Goal: Information Seeking & Learning: Learn about a topic

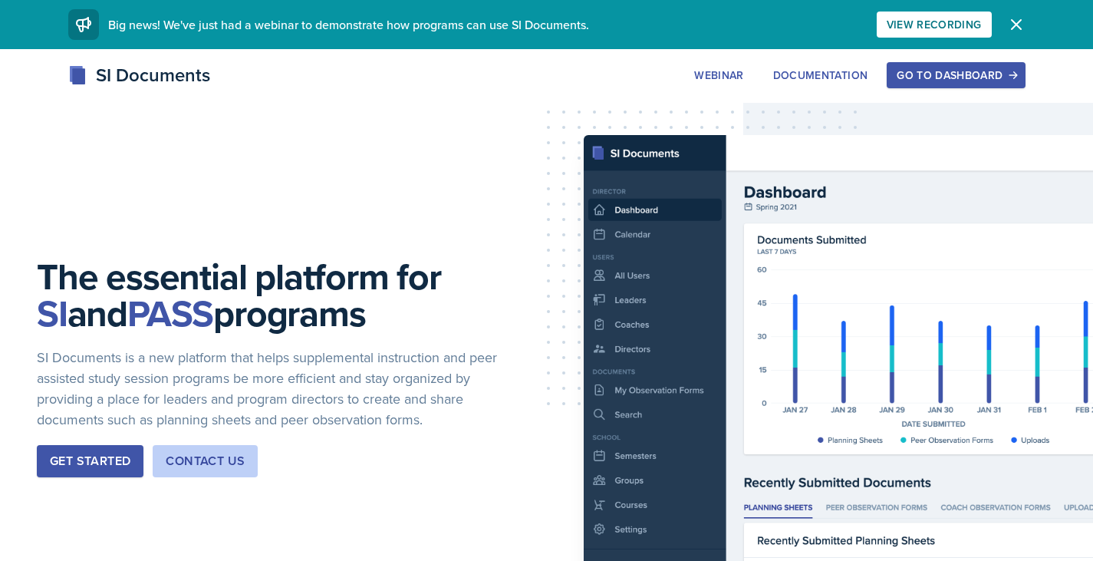
click at [939, 67] on button "Go to Dashboard" at bounding box center [955, 75] width 138 height 26
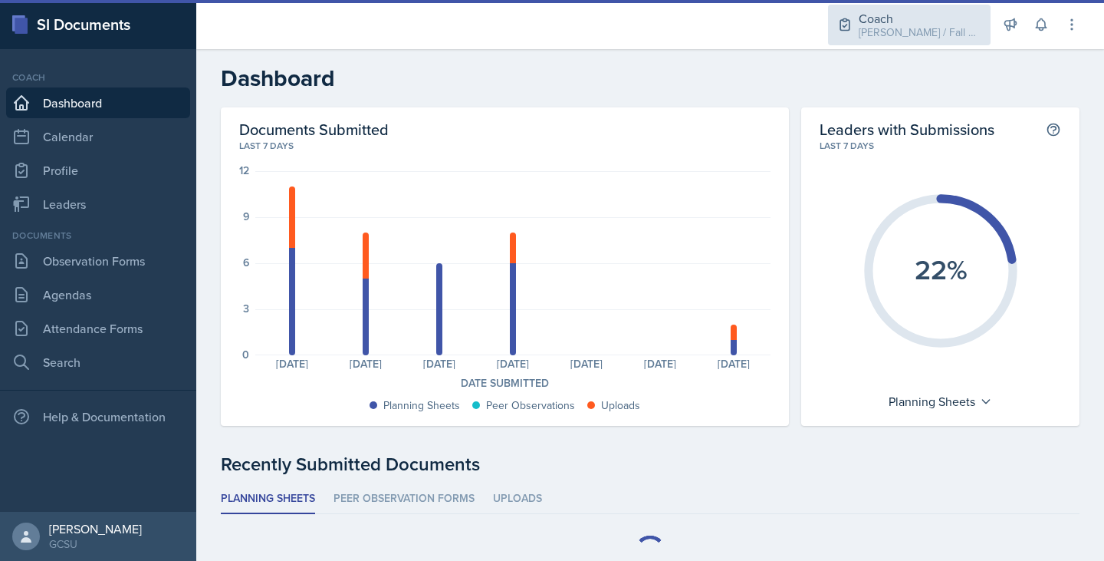
click at [927, 42] on div "Coach [PERSON_NAME] / Fall 2025" at bounding box center [909, 25] width 163 height 41
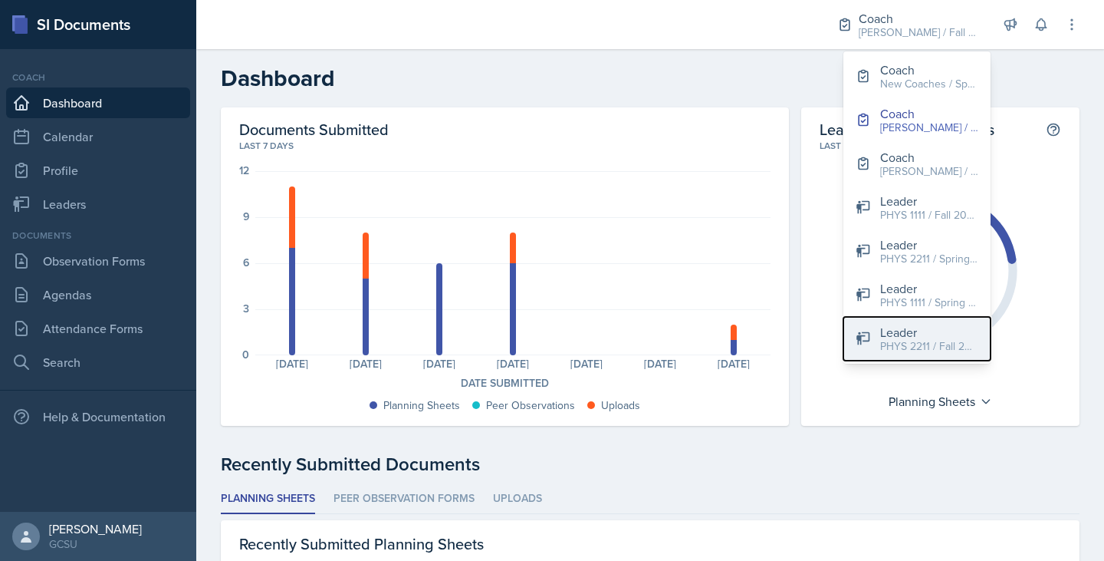
click at [866, 344] on icon at bounding box center [863, 337] width 15 height 15
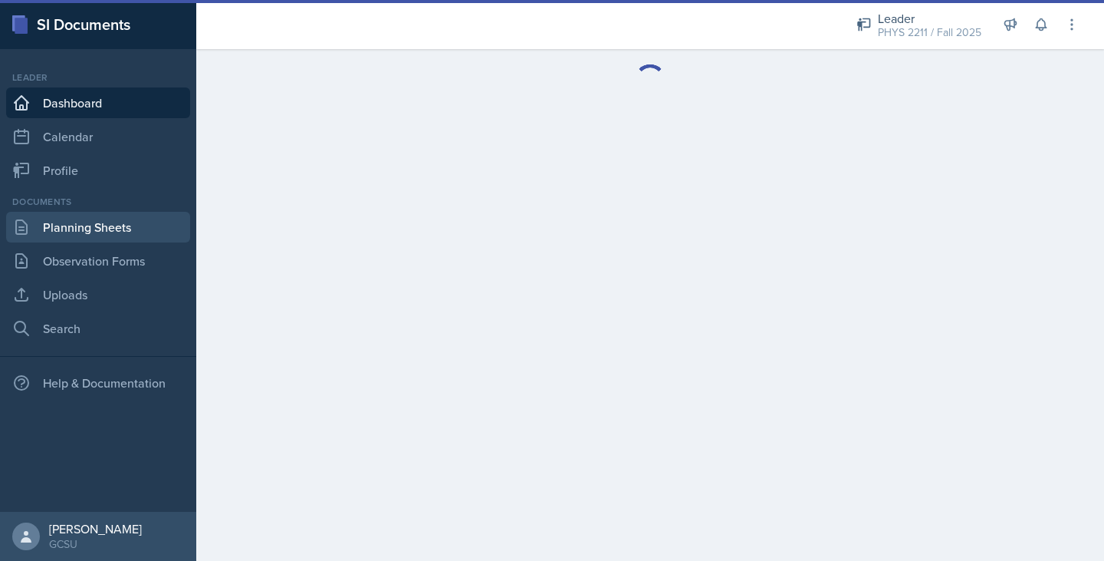
click at [93, 220] on link "Planning Sheets" at bounding box center [98, 227] width 184 height 31
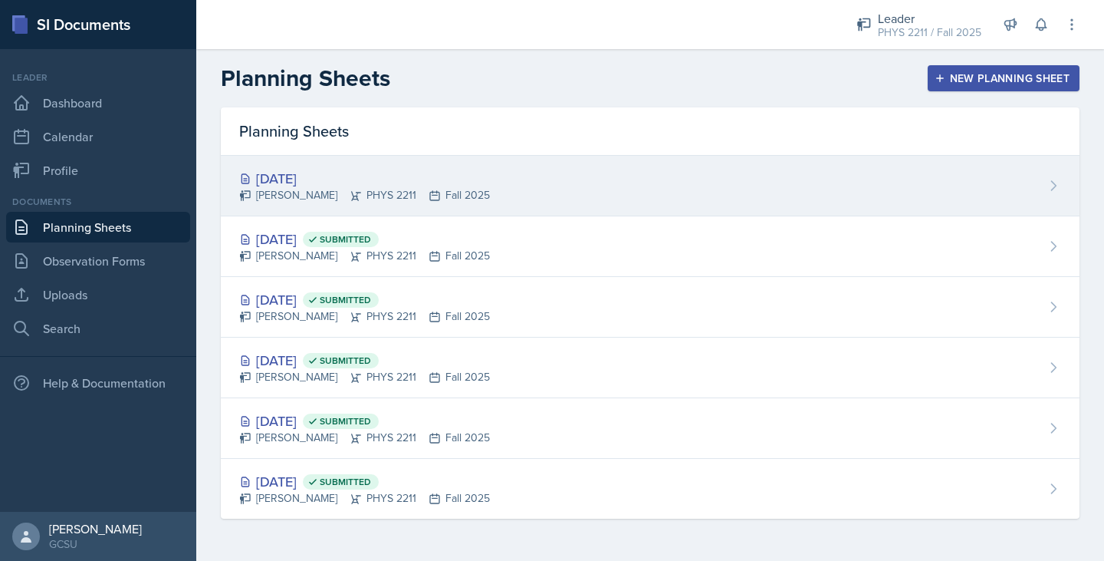
click at [398, 171] on div "[DATE]" at bounding box center [364, 178] width 251 height 21
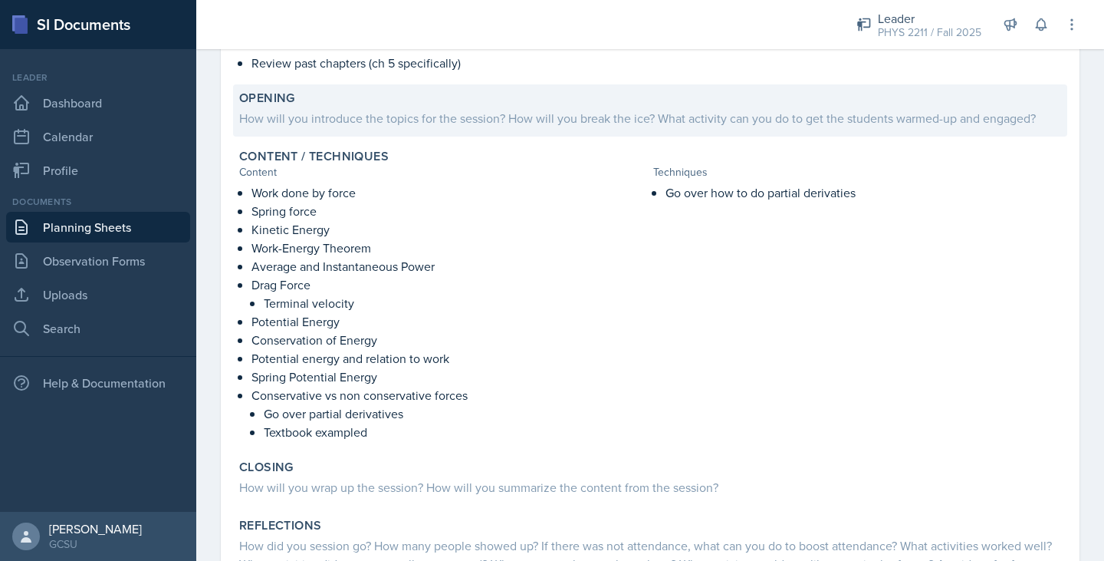
scroll to position [189, 0]
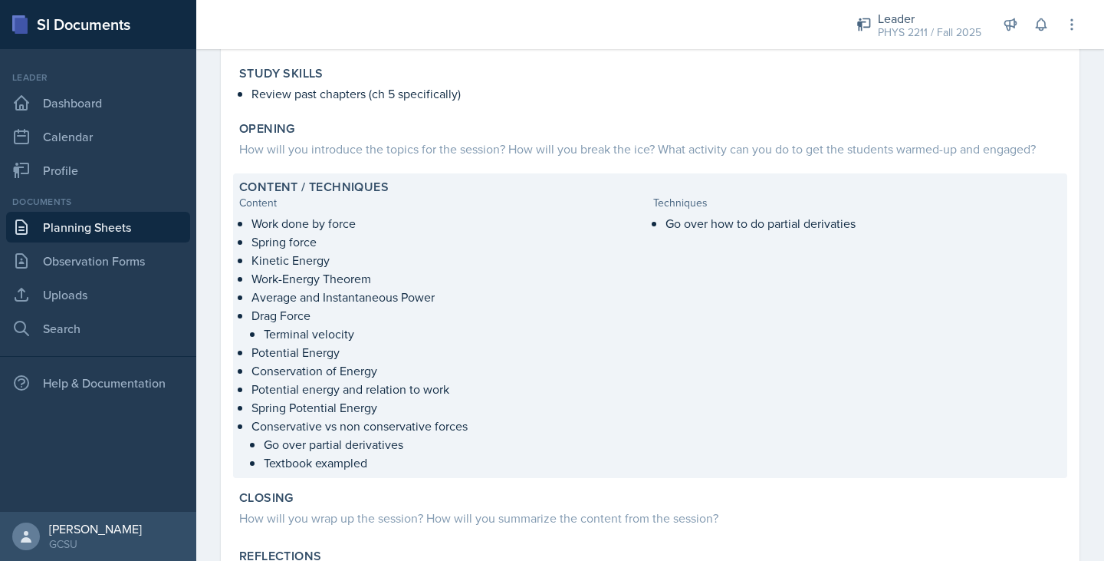
click at [412, 334] on p "Terminal velocity" at bounding box center [455, 333] width 383 height 18
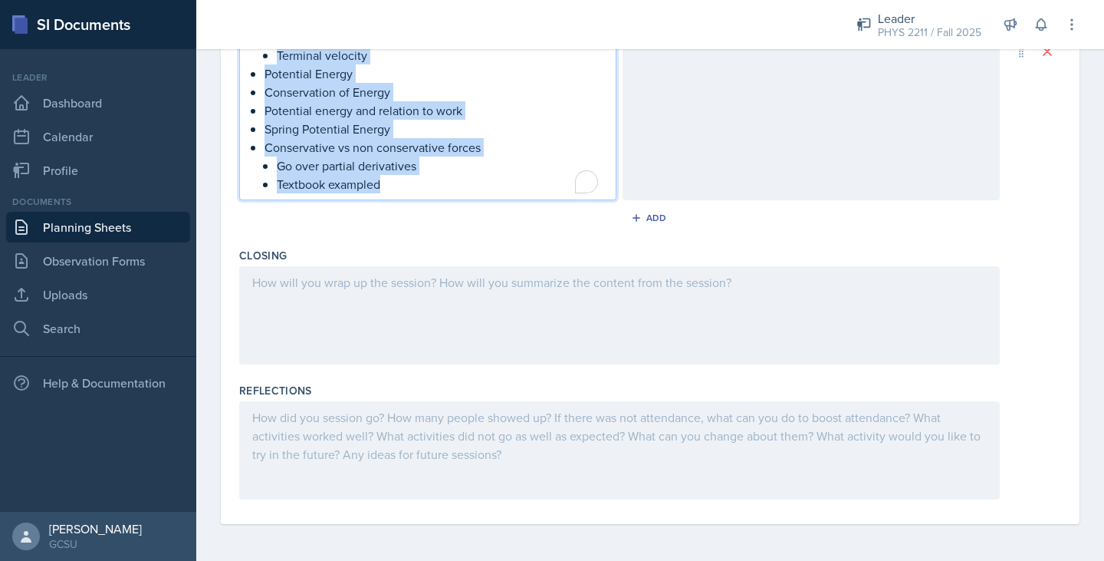
drag, startPoint x: 266, startPoint y: 277, endPoint x: 442, endPoint y: 575, distance: 346.1
click at [442, 560] on html "SI Documents Leader Dashboard Calendar Profile Documents Planning Sheets Observ…" at bounding box center [552, 280] width 1104 height 561
click at [416, 179] on p "Textbook exampled" at bounding box center [440, 184] width 327 height 18
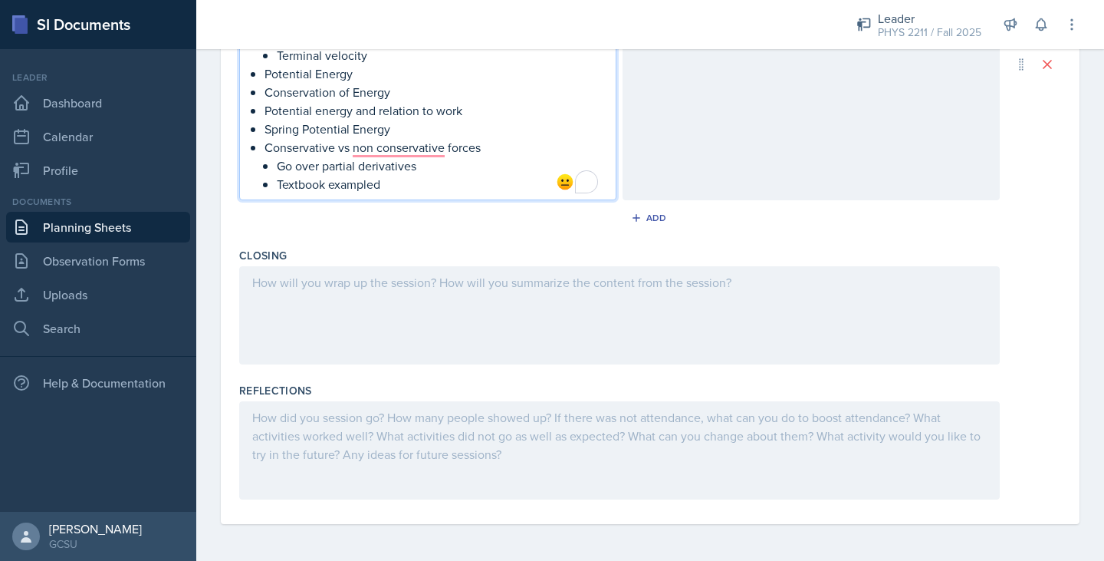
click at [412, 189] on p "Textbook exampled" at bounding box center [440, 184] width 327 height 18
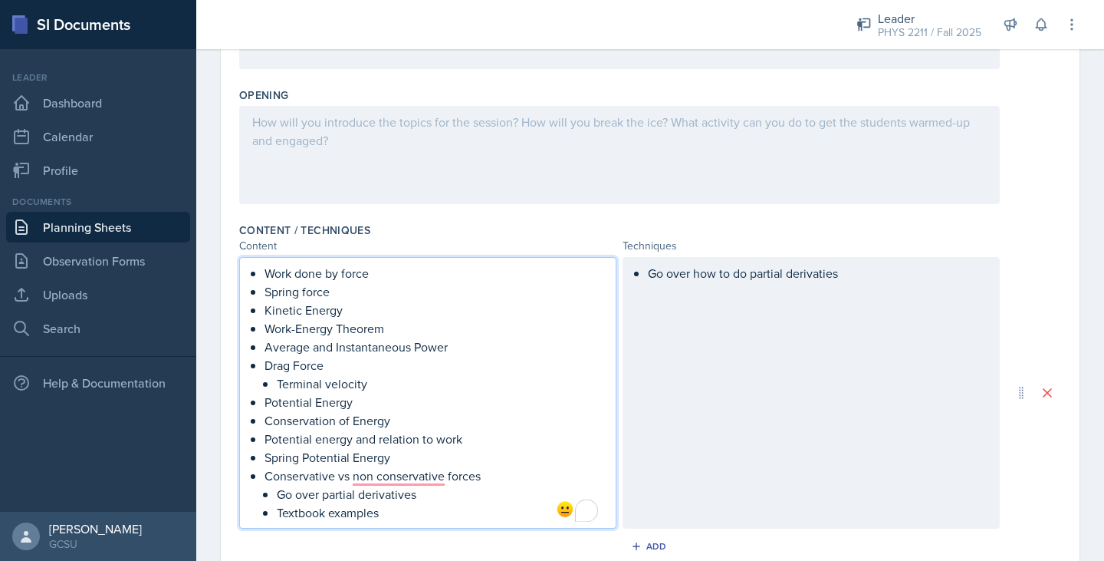
scroll to position [324, 0]
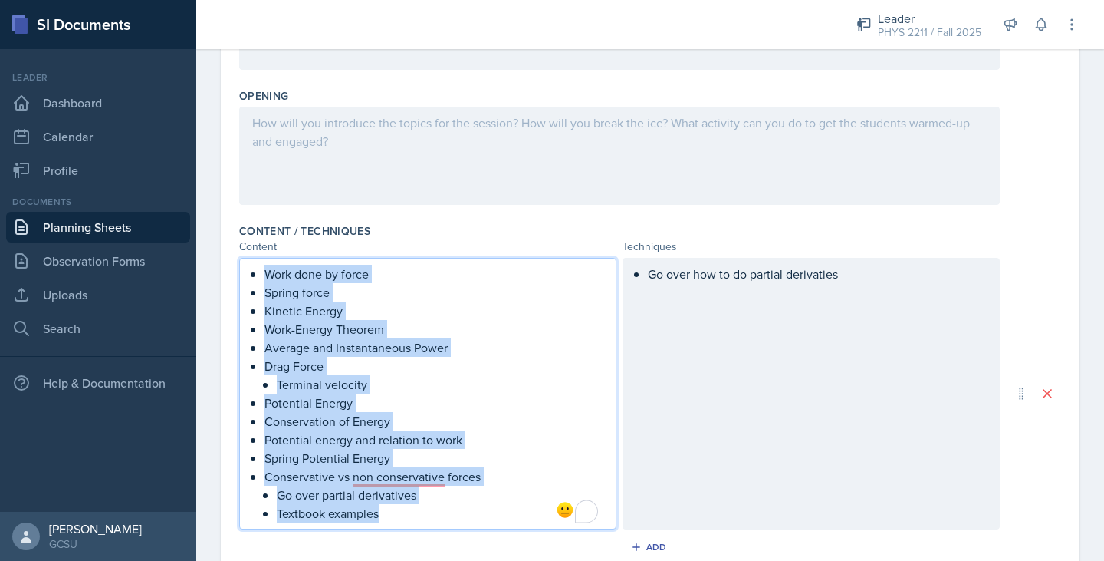
drag, startPoint x: 265, startPoint y: 271, endPoint x: 437, endPoint y: 524, distance: 305.2
click at [437, 524] on div "Work done by force Spring force Kinetic Energy Work-Energy Theorem Average and …" at bounding box center [427, 393] width 377 height 271
copy ul "Work done by force Spring force Kinetic Energy Work-Energy Theorem Average and …"
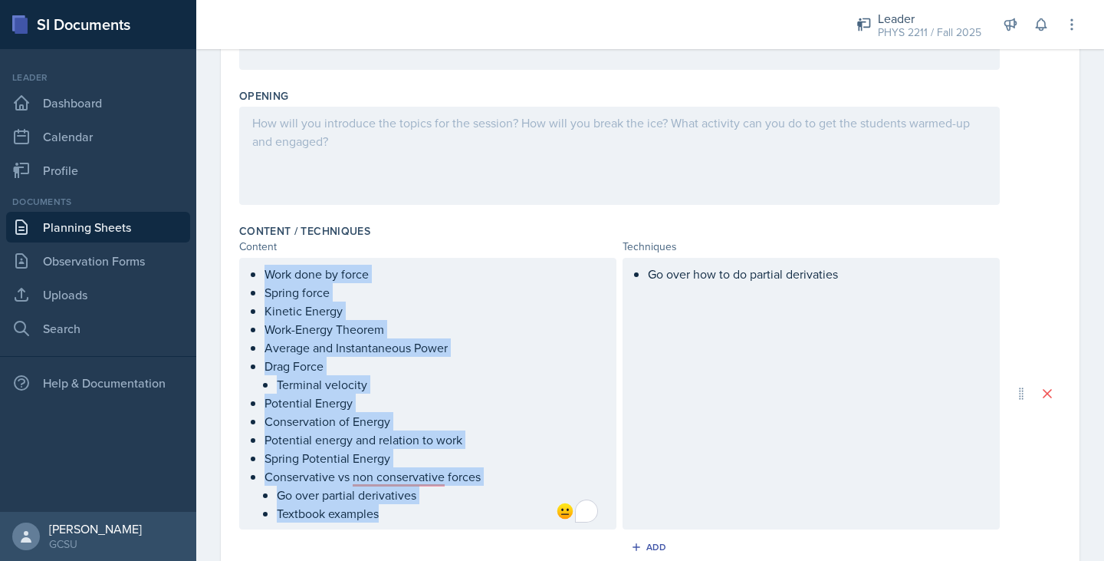
scroll to position [351, 0]
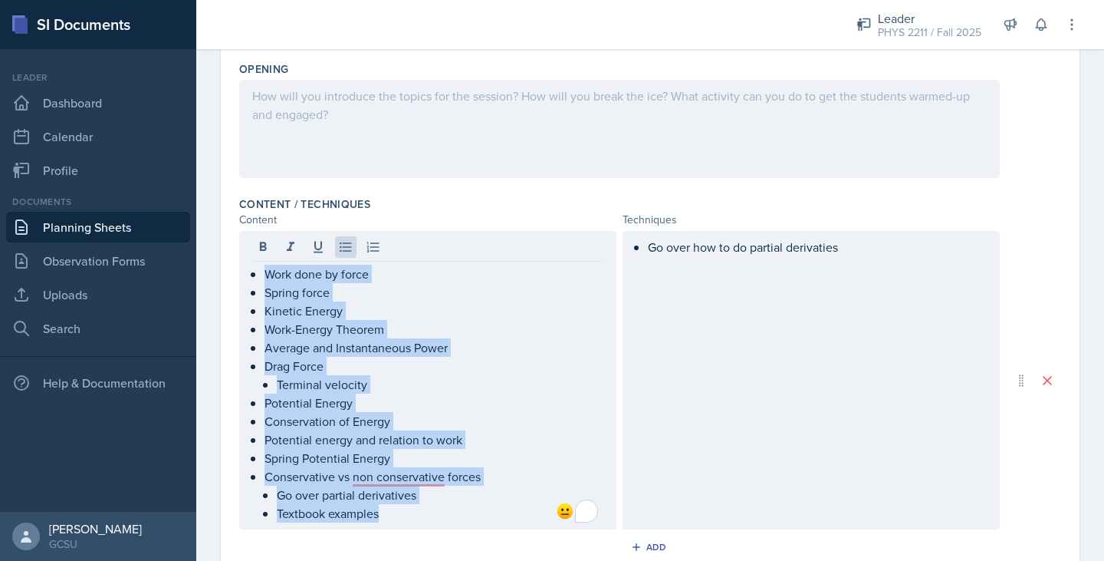
click at [49, 218] on link "Planning Sheets" at bounding box center [98, 227] width 184 height 31
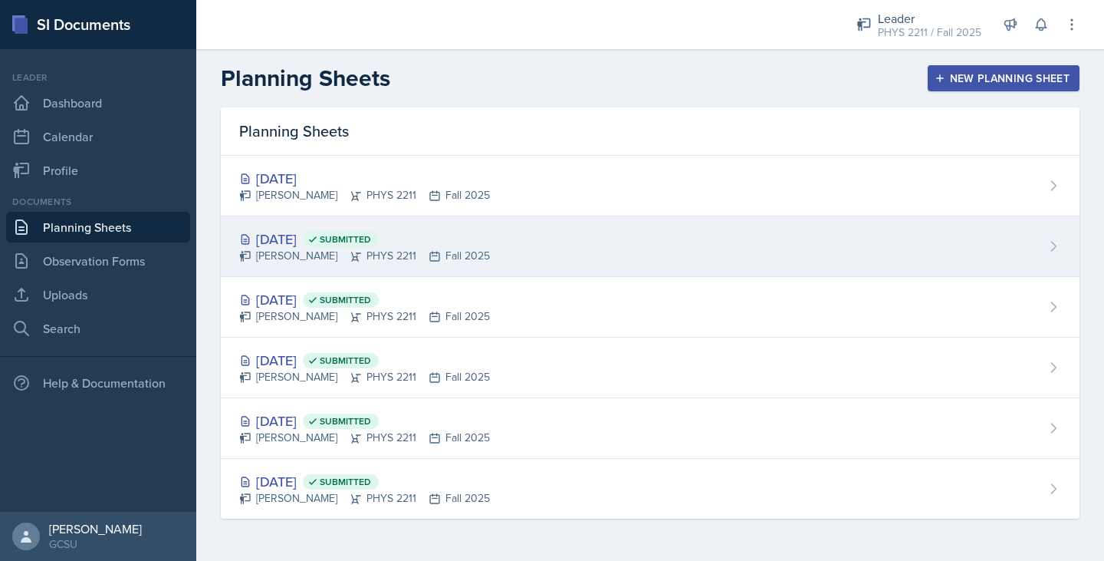
click at [290, 274] on div "[DATE] Submitted [PERSON_NAME] PHYS 2211 Fall 2025" at bounding box center [650, 246] width 859 height 61
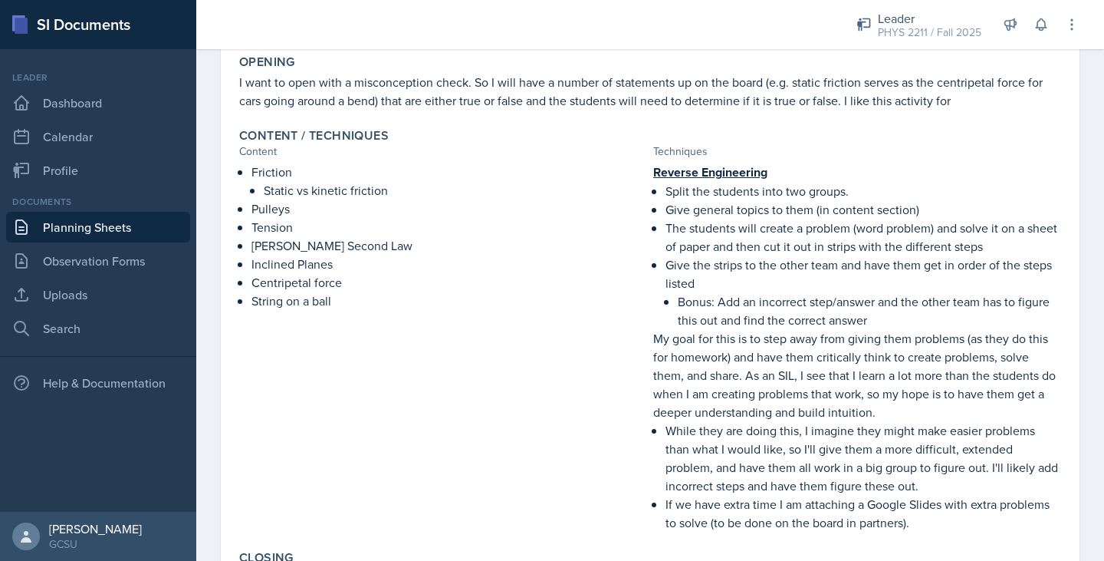
scroll to position [316, 0]
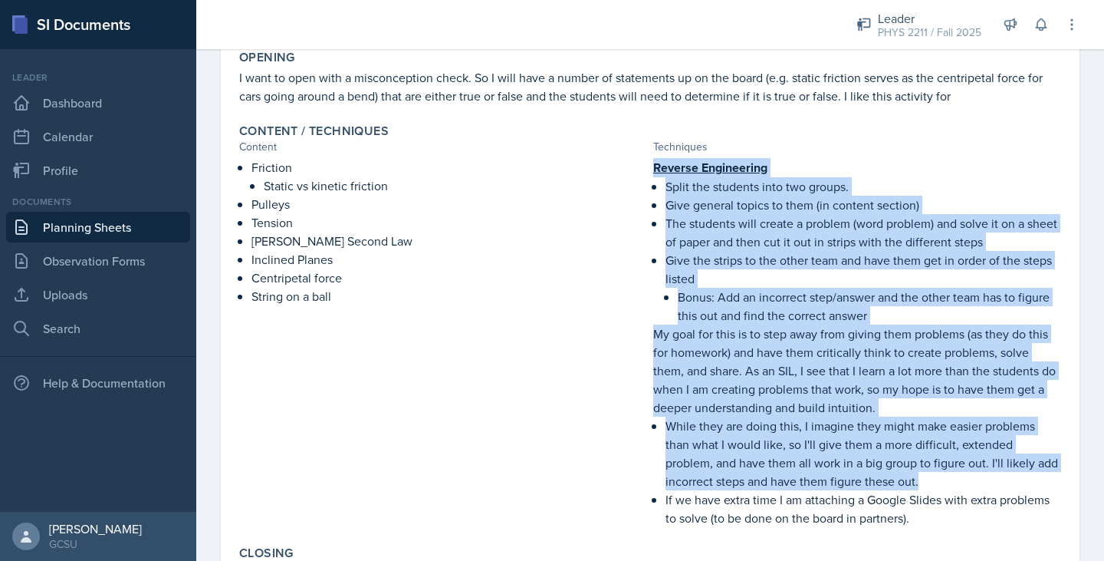
drag, startPoint x: 646, startPoint y: 168, endPoint x: 963, endPoint y: 484, distance: 447.3
click at [963, 484] on div "Friction Static vs kinetic friction Pulleys Tension [PERSON_NAME] Second Law In…" at bounding box center [650, 342] width 822 height 369
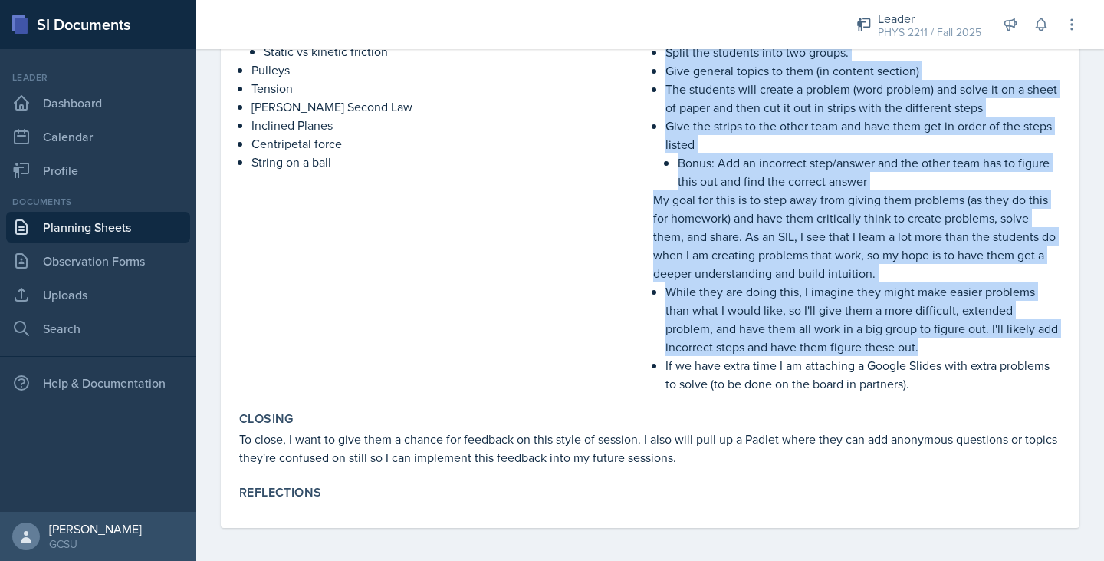
scroll to position [449, 0]
copy div "Reverse Engineering Split the students into two groups. Give general topics to …"
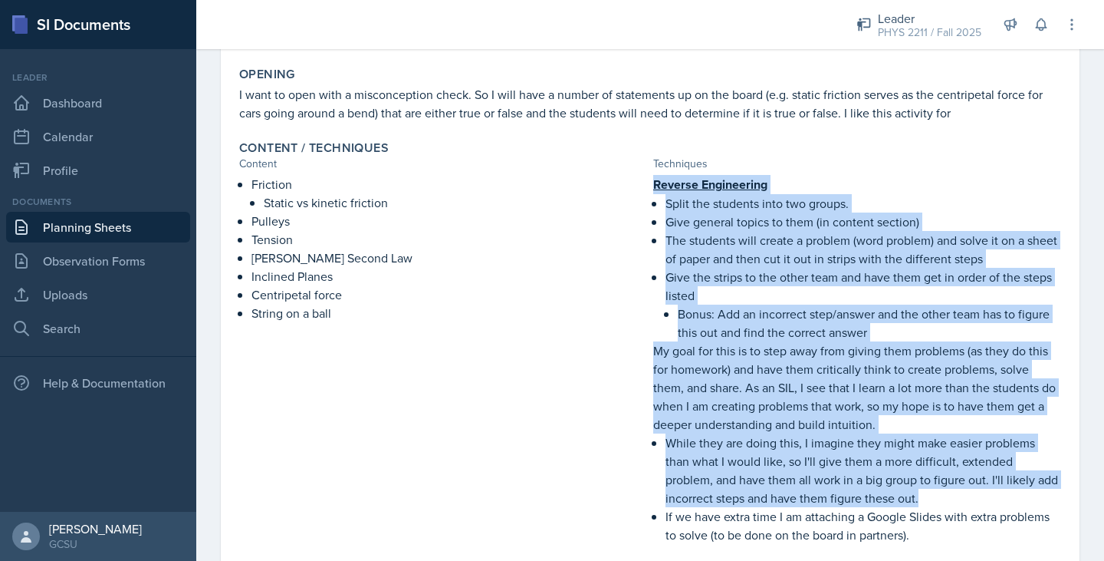
scroll to position [0, 0]
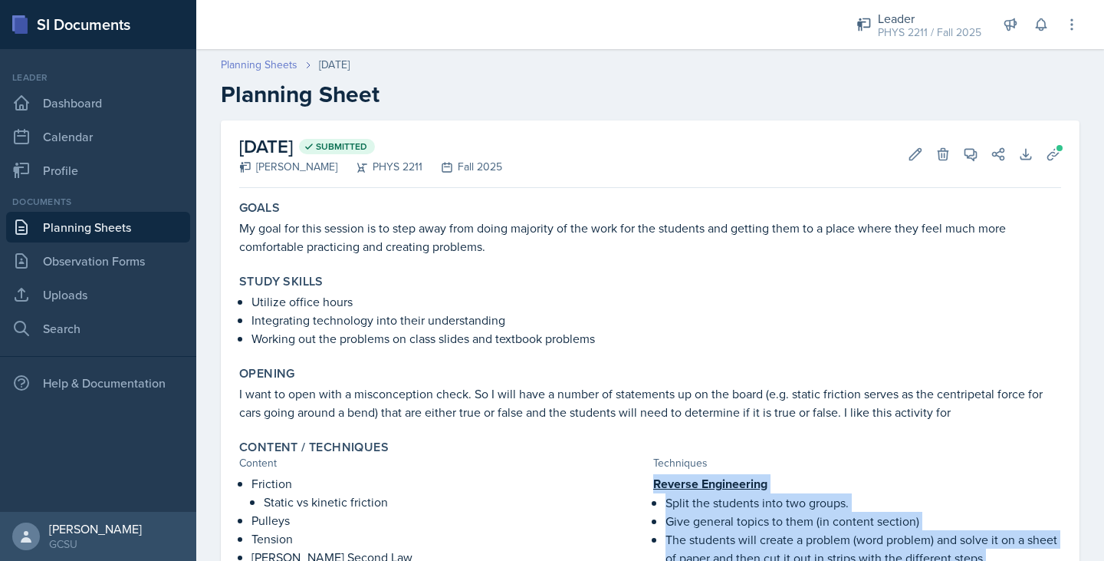
click at [268, 67] on link "Planning Sheets" at bounding box center [259, 65] width 77 height 16
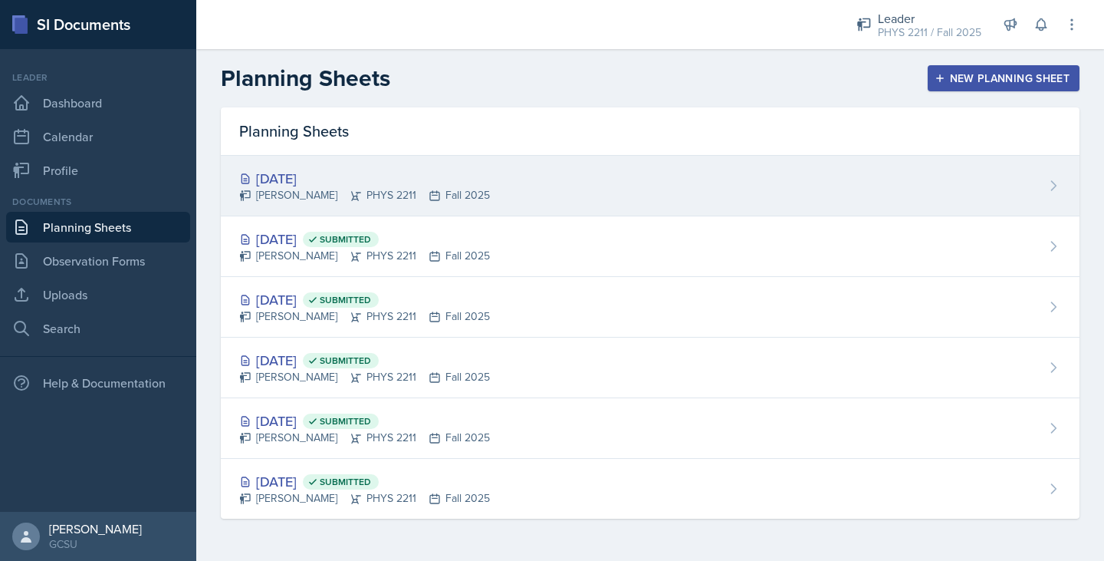
click at [314, 189] on div "[PERSON_NAME] PHYS 2211 Fall 2025" at bounding box center [364, 195] width 251 height 16
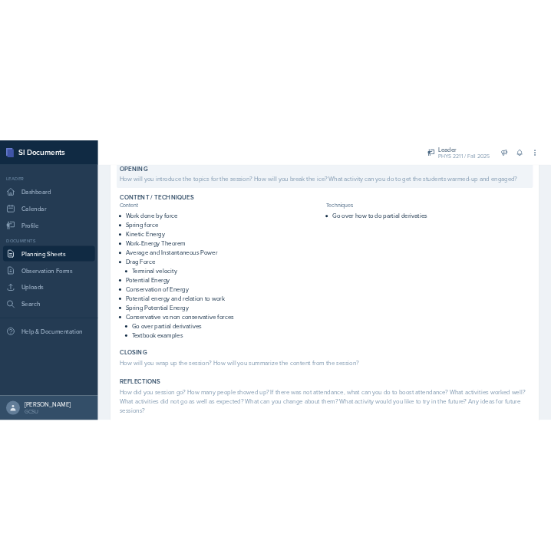
scroll to position [261, 0]
